Goal: Find specific page/section: Find specific page/section

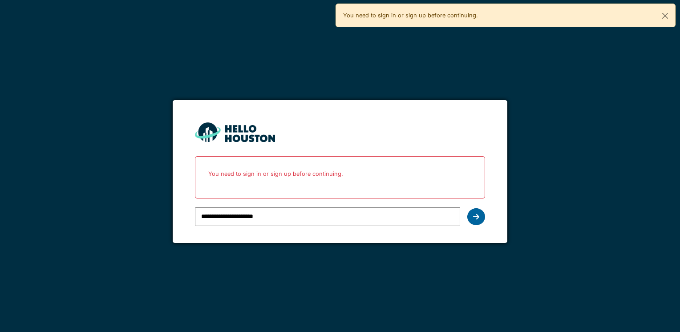
click at [472, 218] on div at bounding box center [476, 216] width 18 height 17
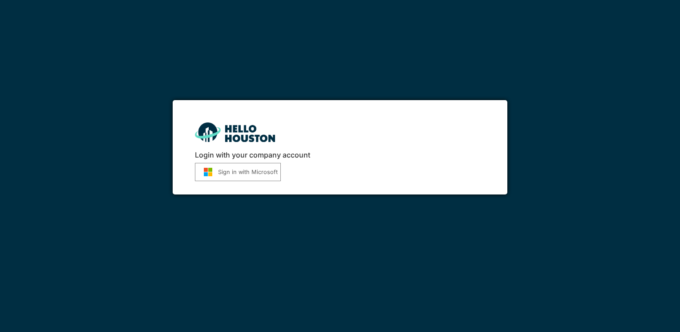
click at [248, 175] on button "Sign in with Microsoft" at bounding box center [238, 172] width 86 height 18
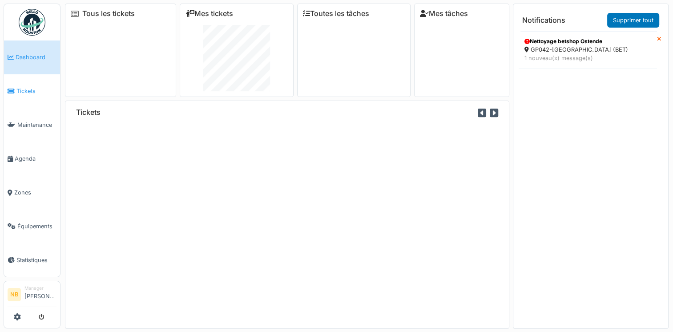
click at [26, 90] on span "Tickets" at bounding box center [36, 91] width 40 height 8
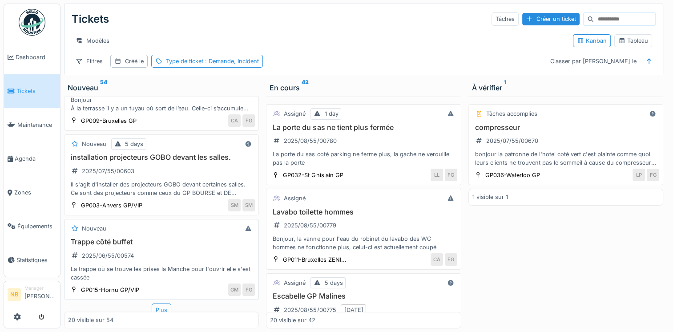
scroll to position [7, 0]
click at [161, 303] on div "Plus" at bounding box center [162, 309] width 20 height 13
click at [184, 245] on div "Trappe côté buffet 2025/06/55/00574 La trappe où se trouve les prises la Manche…" at bounding box center [161, 260] width 187 height 44
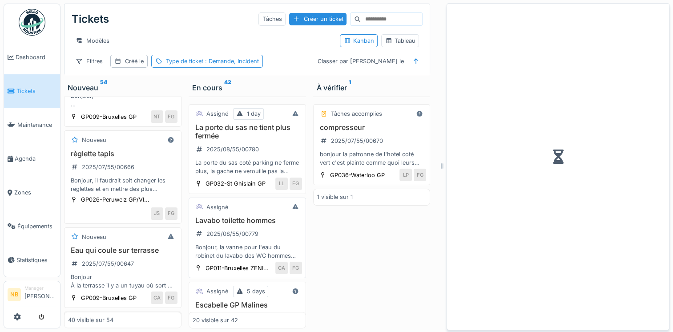
scroll to position [1750, 0]
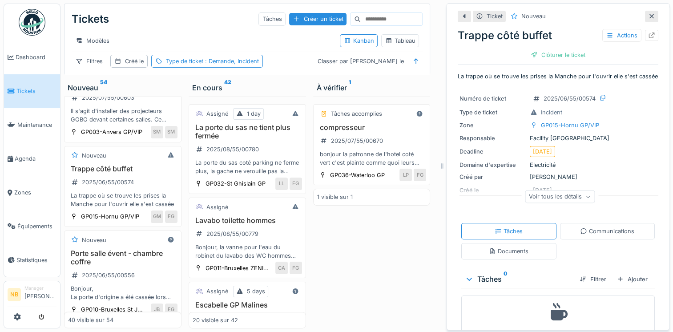
click at [538, 203] on div "Voir tous les détails" at bounding box center [560, 196] width 70 height 13
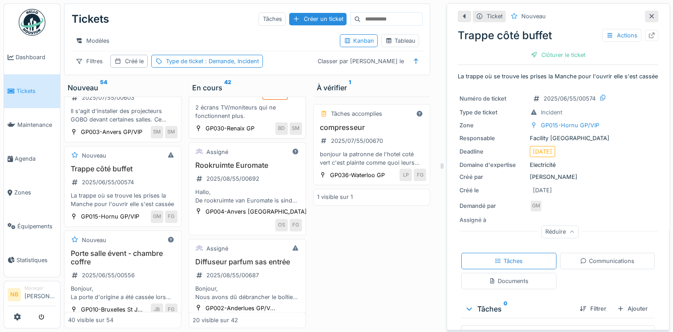
scroll to position [1453, 0]
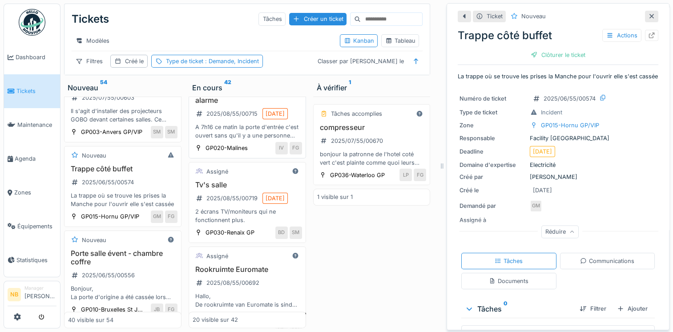
click at [274, 105] on h3 "La porte d'entrée s'ouvre toute seule et provoque alarme" at bounding box center [247, 92] width 109 height 26
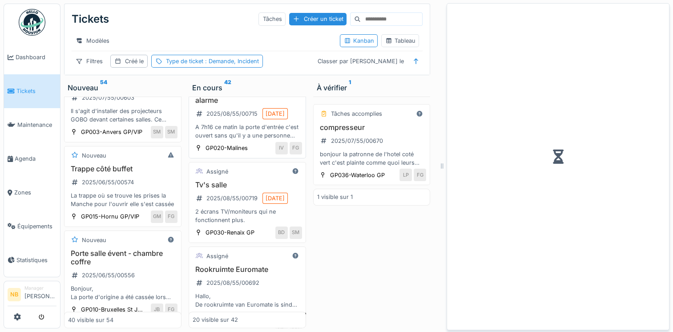
click at [252, 75] on div "Assigné" at bounding box center [247, 69] width 109 height 11
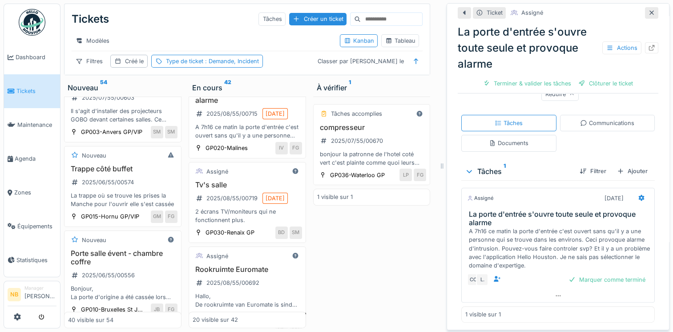
scroll to position [7, 0]
click at [581, 120] on div "Communications" at bounding box center [607, 123] width 54 height 8
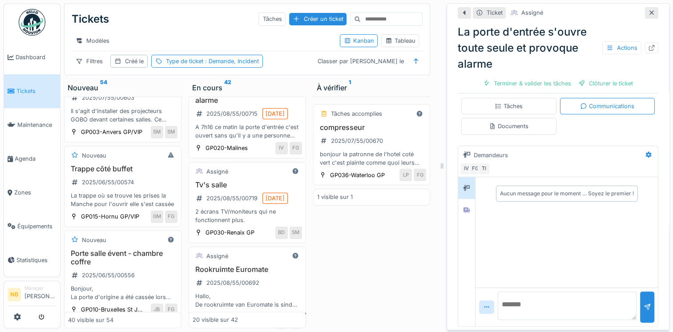
scroll to position [237, 0]
click at [460, 204] on div at bounding box center [466, 209] width 13 height 11
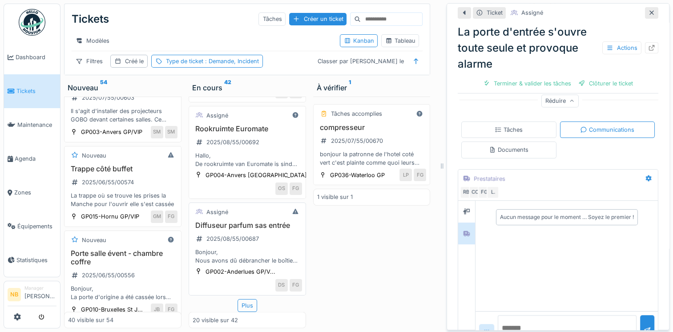
scroll to position [1721, 0]
click at [242, 299] on div "Plus" at bounding box center [248, 305] width 20 height 13
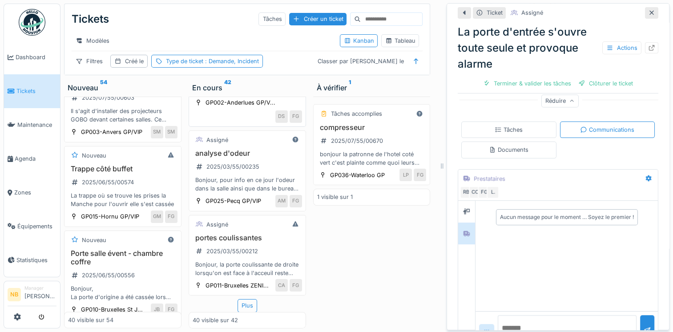
scroll to position [3627, 0]
click at [241, 299] on div "Plus" at bounding box center [248, 305] width 20 height 13
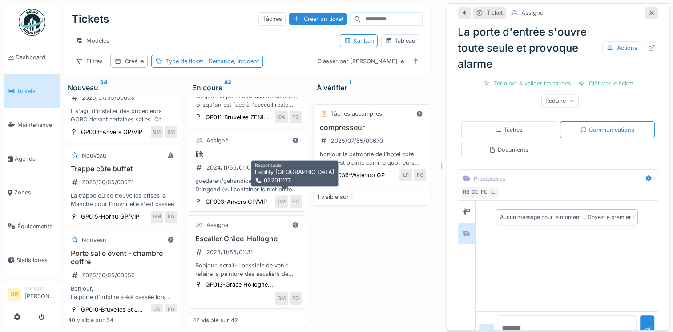
scroll to position [3806, 0]
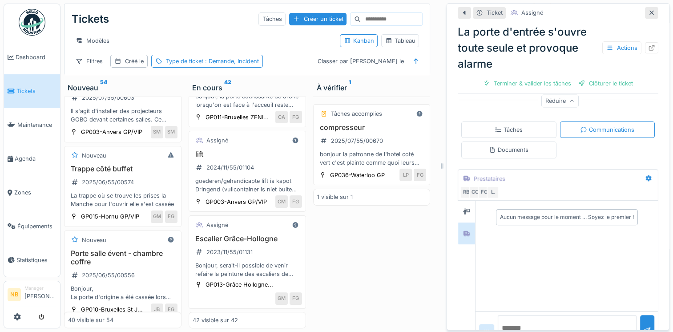
click at [354, 268] on div "Tâches accomplies compresseur 2025/07/55/00670 bonjour la patronne de l'hotel c…" at bounding box center [371, 213] width 117 height 232
